Goal: Information Seeking & Learning: Find specific fact

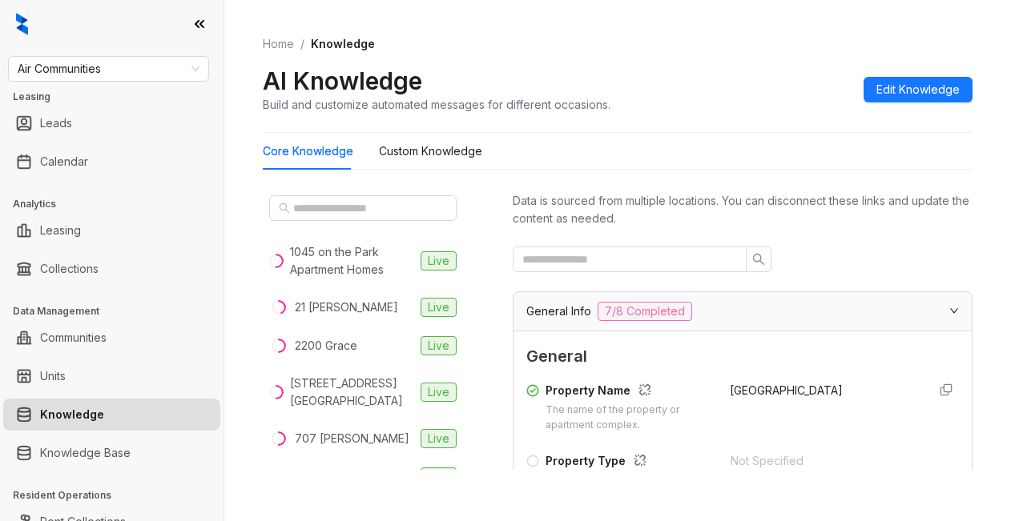
scroll to position [2723, 0]
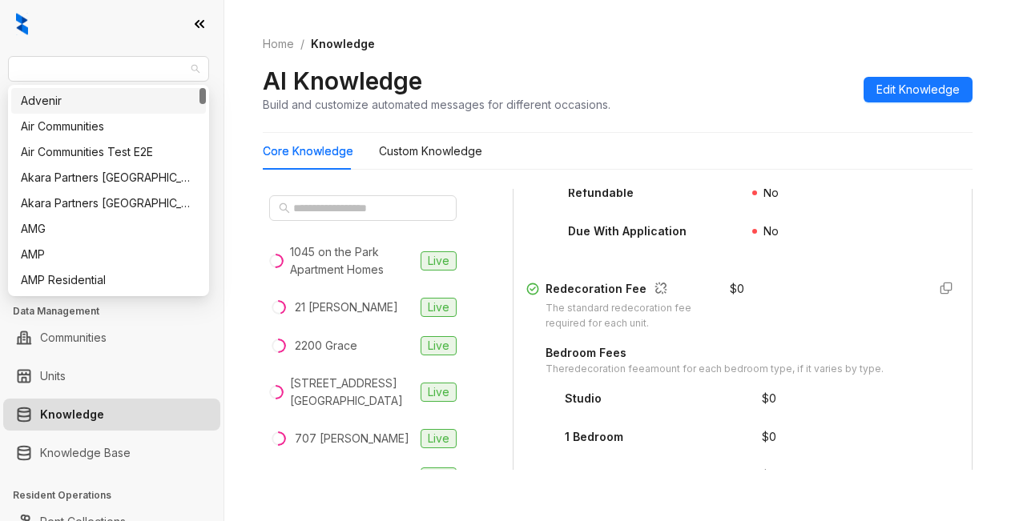
click at [128, 89] on body "Air Communities Leasing Leads Calendar Analytics Leasing Collections Data Manag…" at bounding box center [505, 260] width 1011 height 521
click at [54, 70] on span "Air Communities" at bounding box center [109, 69] width 182 height 24
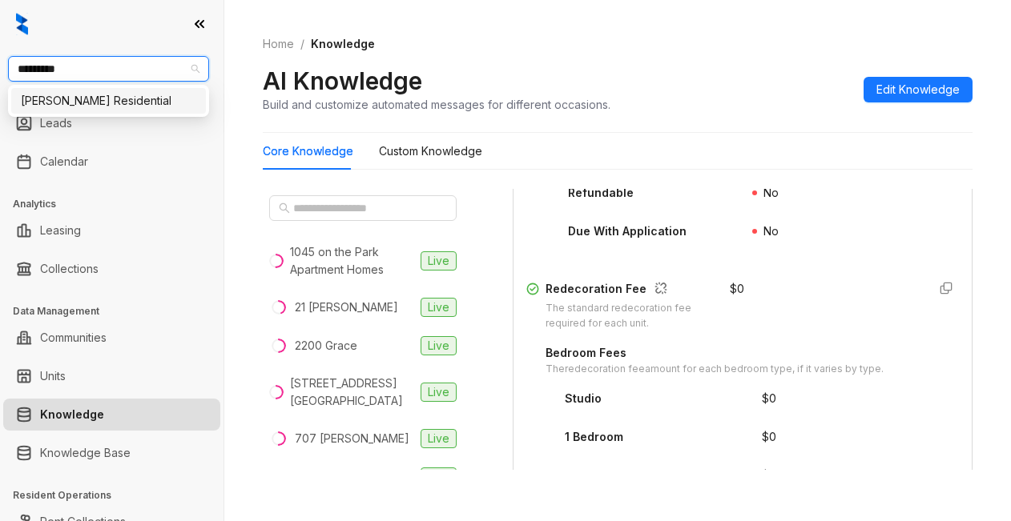
type input "**********"
click at [66, 99] on div "[PERSON_NAME] Residential" at bounding box center [108, 101] width 175 height 18
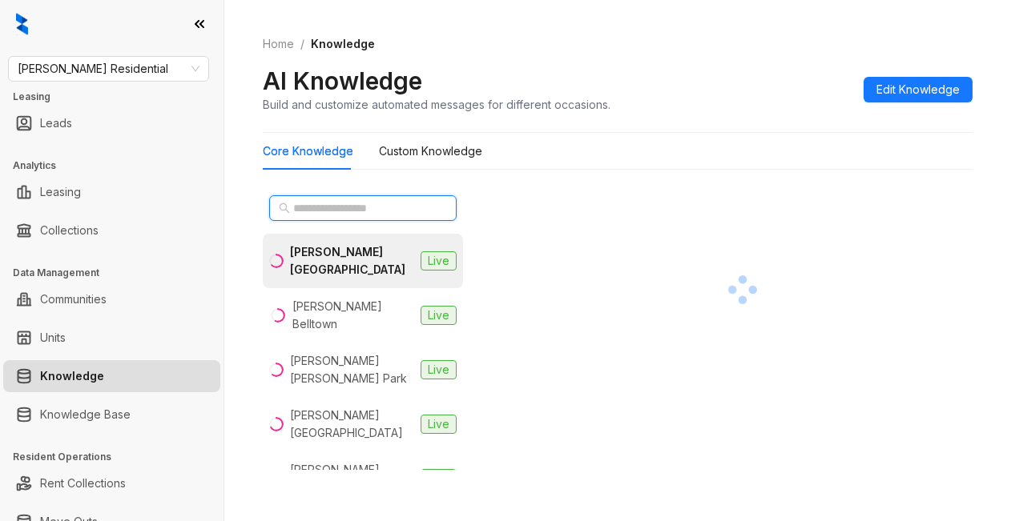
click at [345, 206] on input "text" at bounding box center [363, 208] width 141 height 18
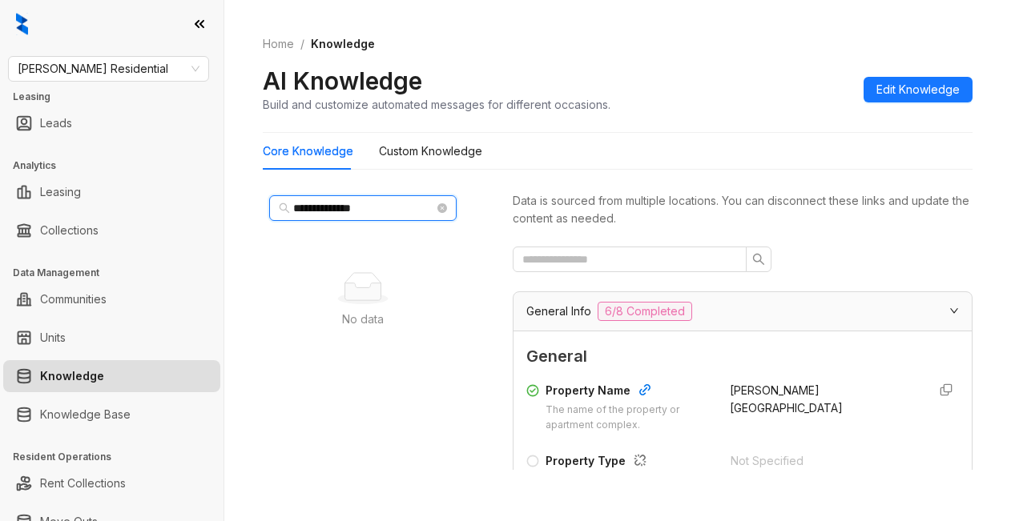
click at [326, 209] on input "**********" at bounding box center [363, 208] width 141 height 18
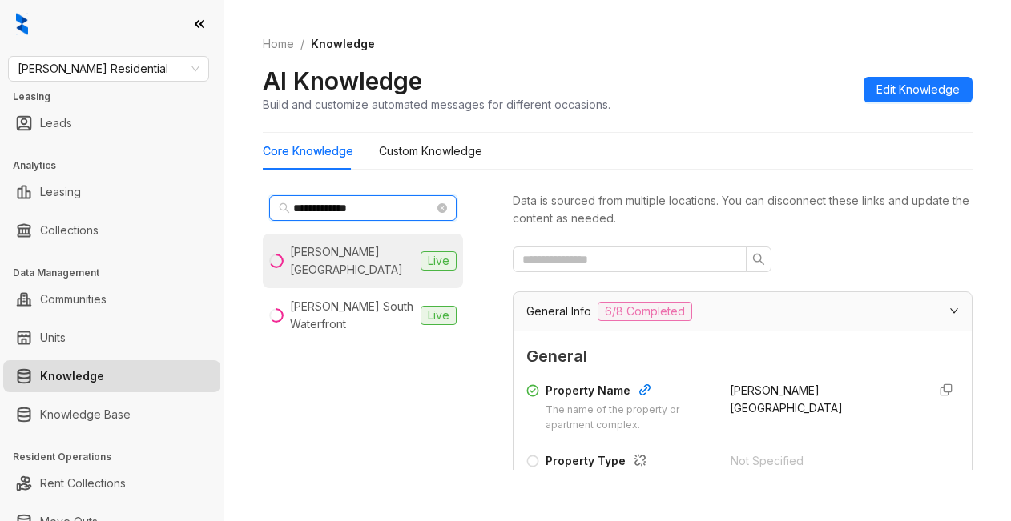
type input "**********"
click at [307, 251] on div "Griffis South Bay" at bounding box center [352, 260] width 124 height 35
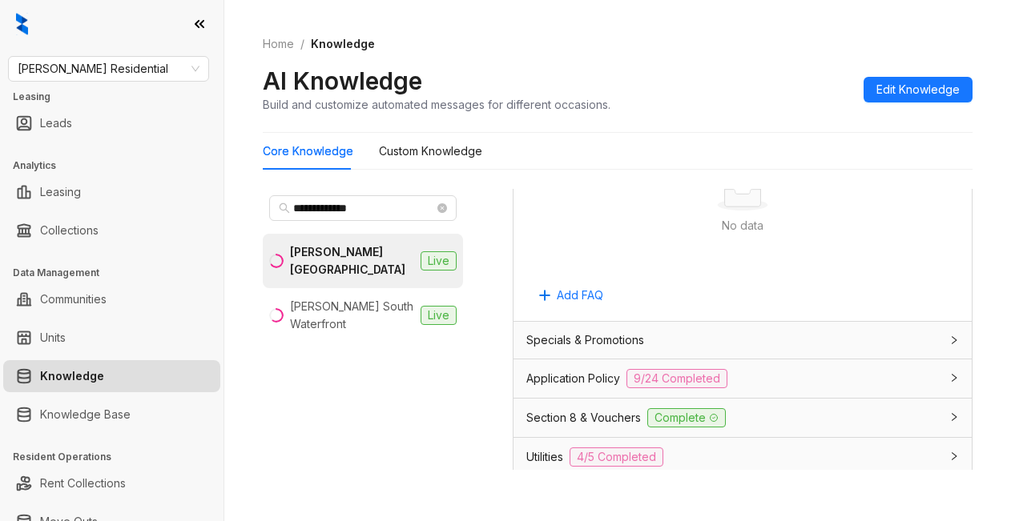
scroll to position [1121, 0]
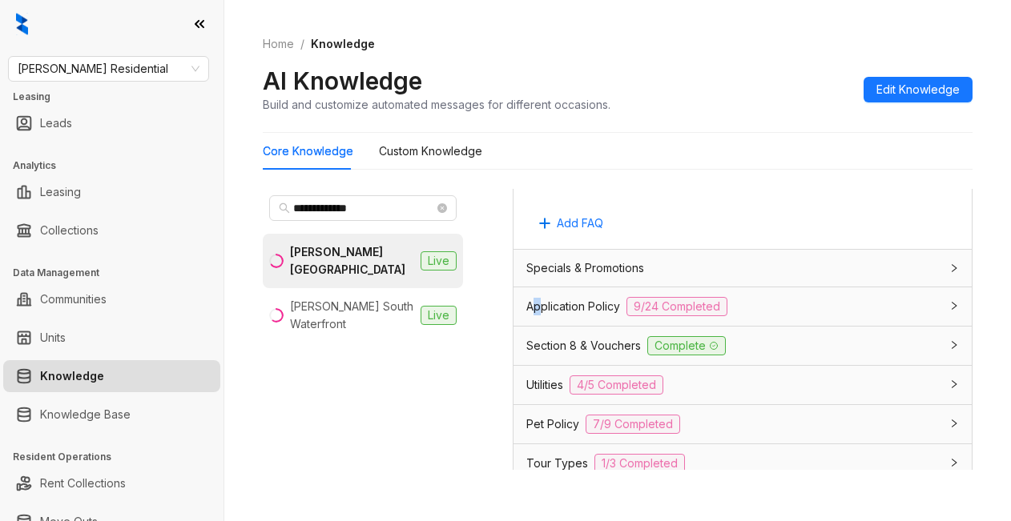
click at [540, 316] on span "Application Policy" at bounding box center [573, 307] width 94 height 18
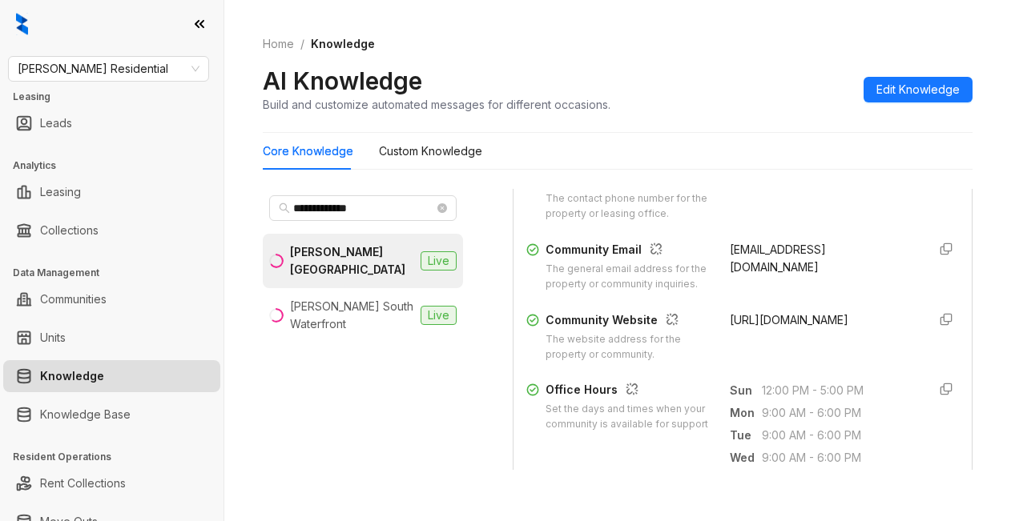
scroll to position [400, 0]
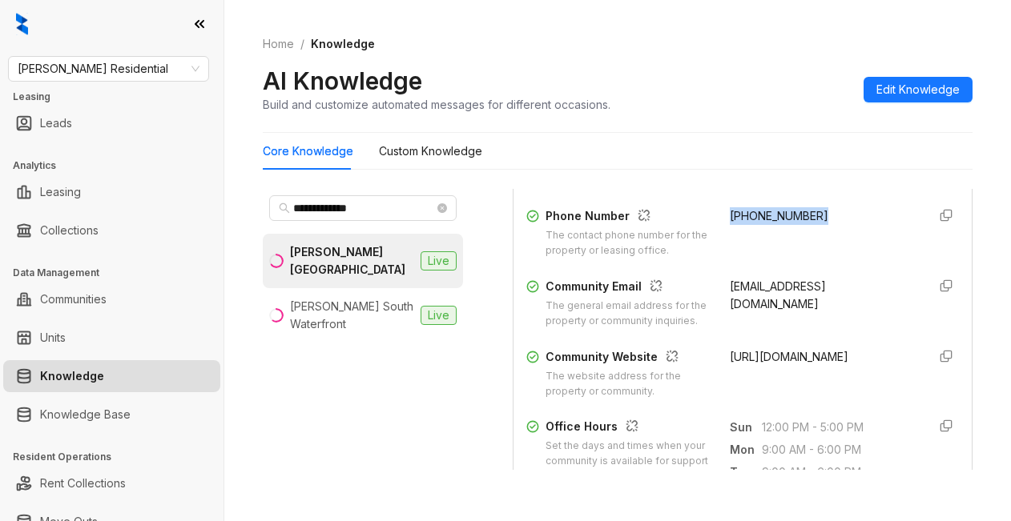
drag, startPoint x: 814, startPoint y: 226, endPoint x: 710, endPoint y: 223, distance: 104.2
click at [710, 223] on div "Phone Number The contact phone number for the property or leasing office. (408)…" at bounding box center [742, 232] width 432 height 51
click at [850, 438] on form "General Property Name The name of the property or apartment complex. Griffis So…" at bounding box center [742, 450] width 432 height 1013
drag, startPoint x: 711, startPoint y: 233, endPoint x: 814, endPoint y: 243, distance: 103.0
click at [814, 243] on div "Phone Number The contact phone number for the property or leasing office. (408)…" at bounding box center [742, 232] width 432 height 51
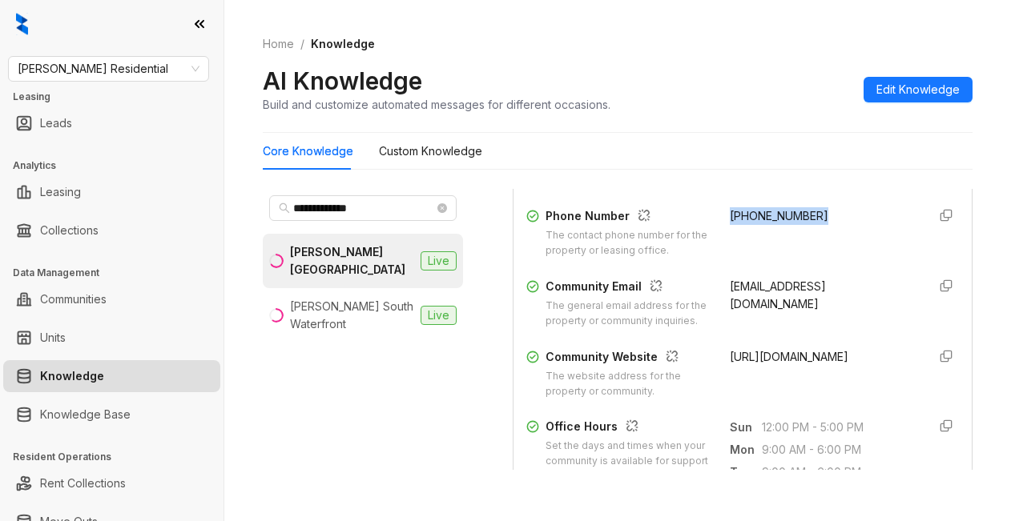
copy span "(408) 668-0467"
drag, startPoint x: 856, startPoint y: 42, endPoint x: 874, endPoint y: 10, distance: 36.6
click at [856, 41] on ol "Home / Knowledge" at bounding box center [618, 44] width 710 height 18
